Goal: Task Accomplishment & Management: Manage account settings

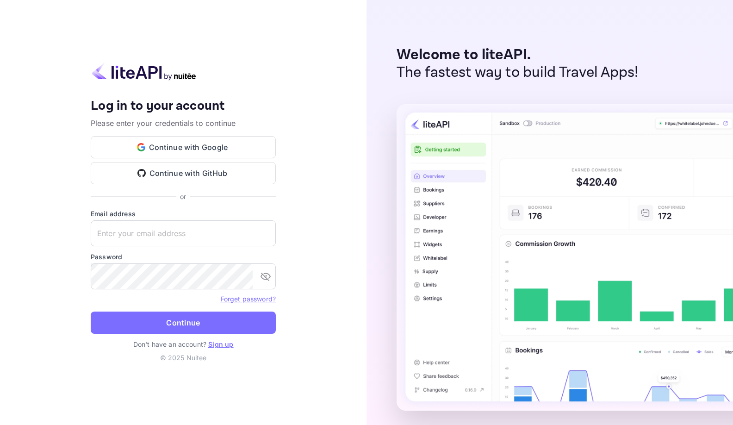
type input "avantalliance@gmail.com"
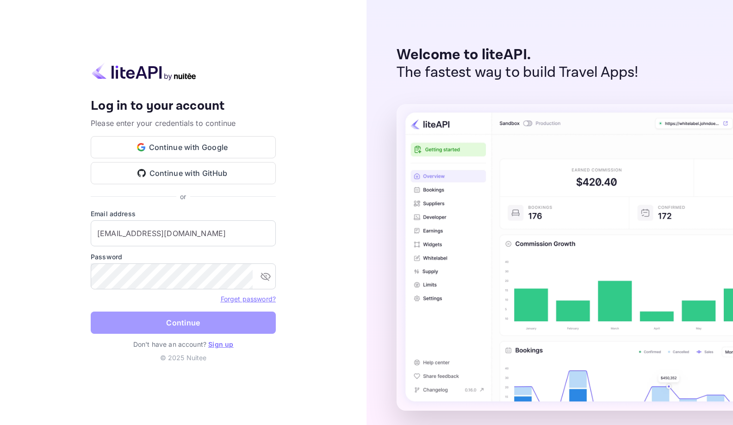
click at [173, 325] on button "Continue" at bounding box center [183, 322] width 185 height 22
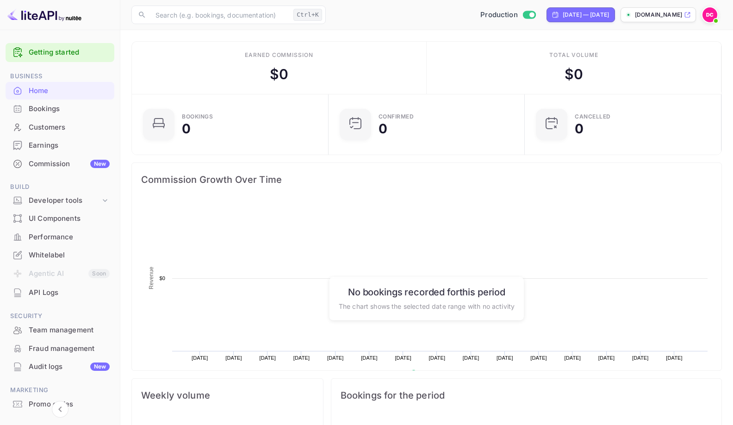
scroll to position [150, 191]
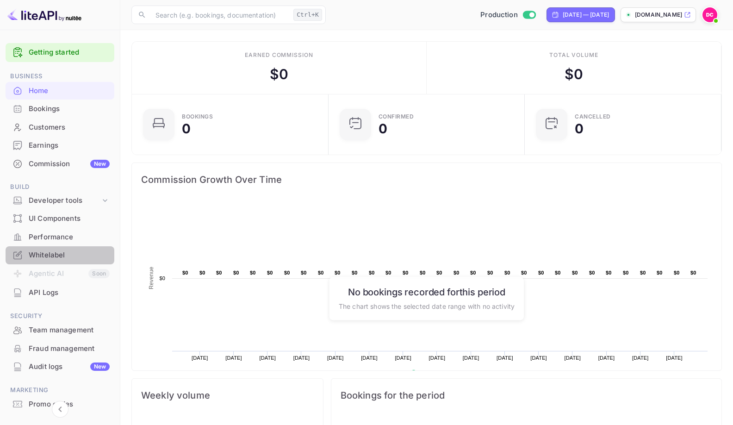
click at [64, 256] on div "Whitelabel" at bounding box center [69, 255] width 81 height 11
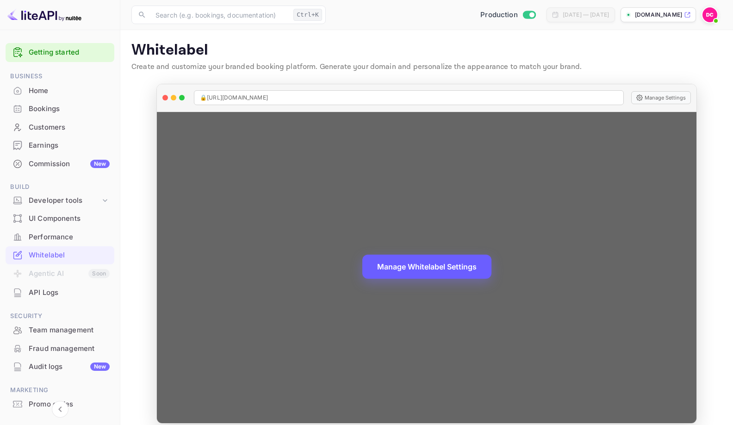
click at [404, 271] on button "Manage Whitelabel Settings" at bounding box center [426, 266] width 129 height 24
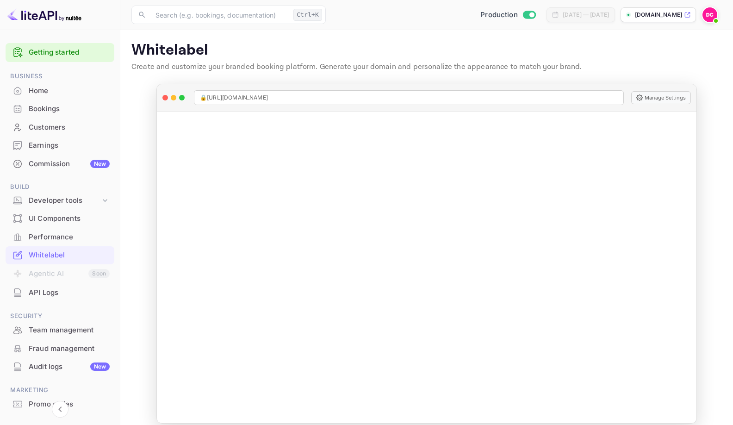
scroll to position [10, 0]
